Goal: Navigation & Orientation: Find specific page/section

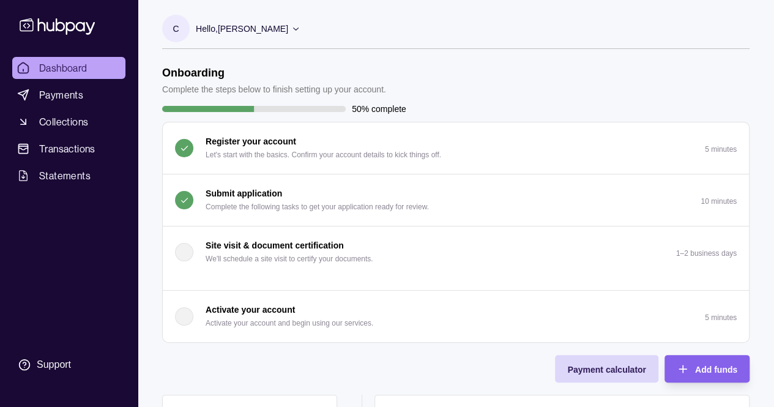
click at [302, 203] on p "Complete the following tasks to get your application ready for review." at bounding box center [317, 206] width 223 height 13
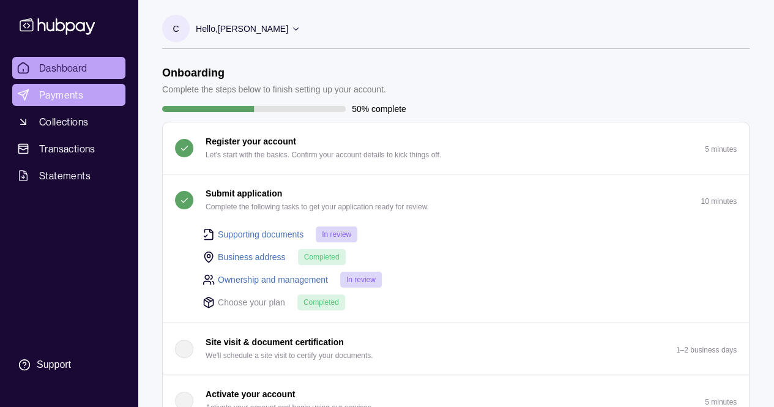
click at [60, 96] on span "Payments" at bounding box center [61, 95] width 44 height 15
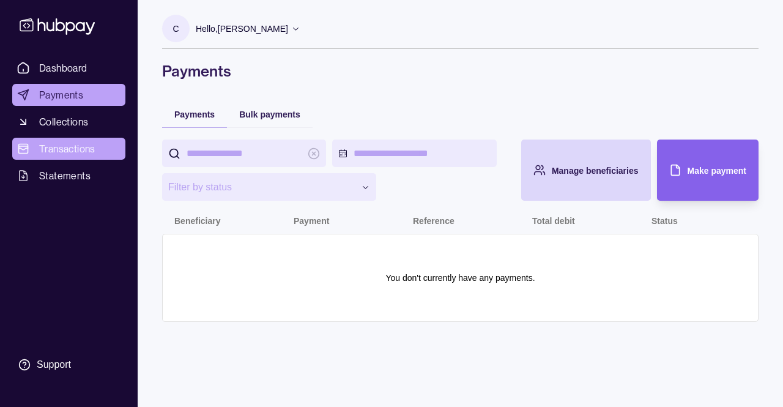
click at [56, 143] on span "Transactions" at bounding box center [67, 148] width 56 height 15
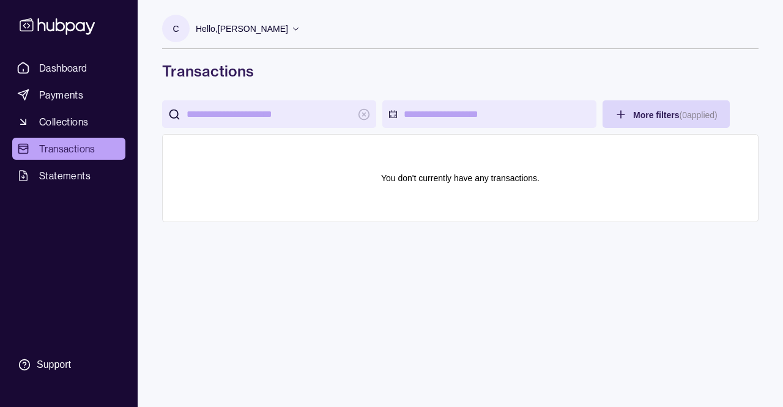
click at [64, 70] on span "Dashboard" at bounding box center [63, 68] width 48 height 15
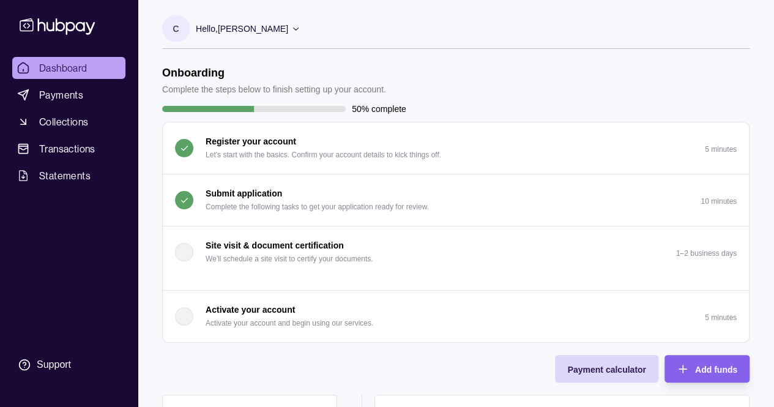
click at [264, 202] on p "Complete the following tasks to get your application ready for review." at bounding box center [317, 206] width 223 height 13
